Goal: Use online tool/utility: Utilize a website feature to perform a specific function

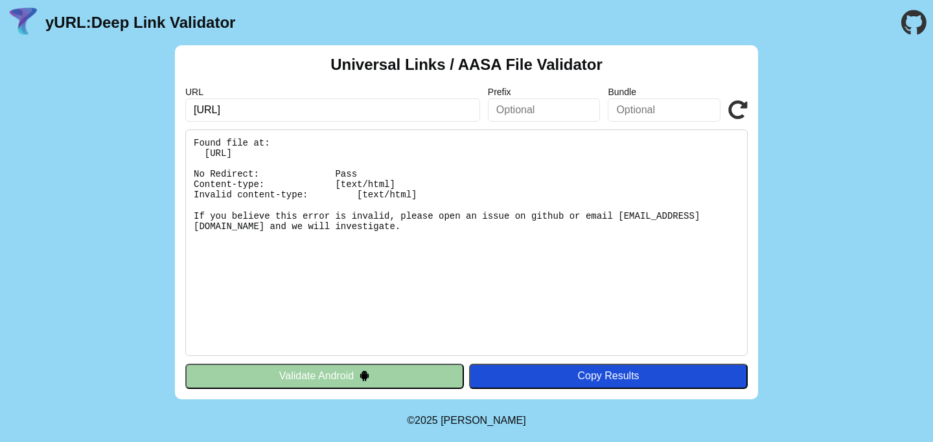
type input "{ "applinks": { "apps": [], "details": [ { "appID": "[DOMAIN_NAME]", "paths": […"
paste input "[URL]"
type input "[URL]"
click at [505, 379] on div "Copy Results" at bounding box center [608, 377] width 266 height 12
click at [735, 108] on icon at bounding box center [737, 109] width 19 height 19
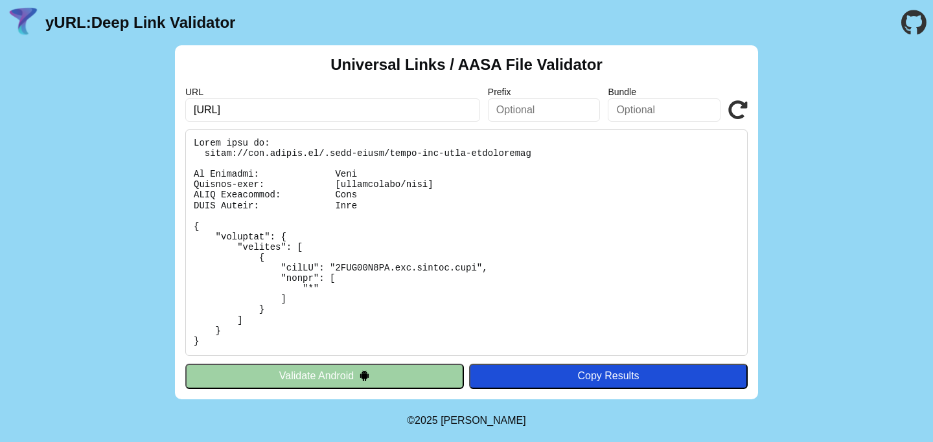
drag, startPoint x: 540, startPoint y: 422, endPoint x: 433, endPoint y: 416, distance: 107.7
click at [433, 416] on body "yURL: Deep Link Validator Universal Links / AASA File Validator URL [URL] Prefi…" at bounding box center [466, 221] width 933 height 442
